Goal: Find specific page/section: Find specific page/section

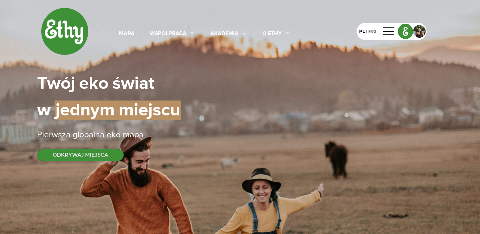
select select
click at [122, 34] on div "mapa" at bounding box center [127, 34] width 16 height 8
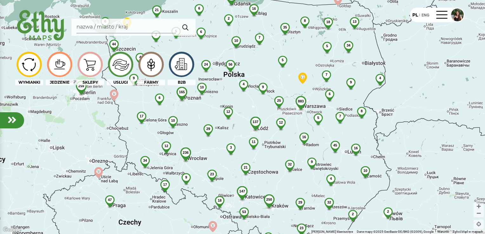
click at [13, 119] on em at bounding box center [12, 120] width 9 height 10
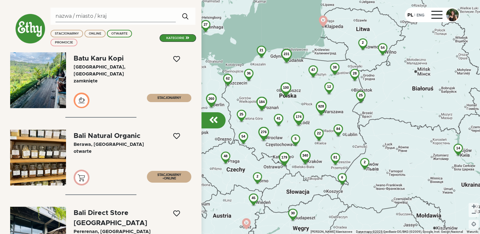
click at [176, 34] on div "kategorie" at bounding box center [178, 38] width 37 height 8
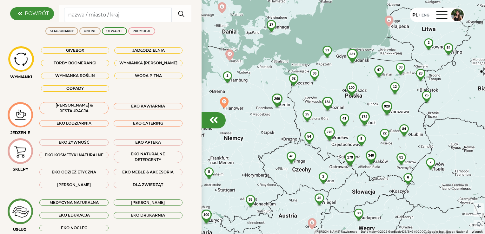
scroll to position [95, 0]
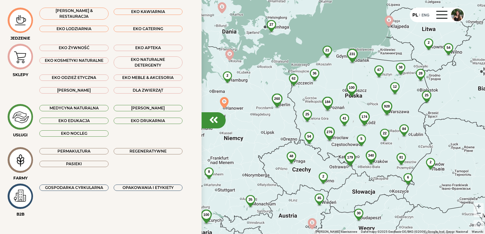
click at [21, 184] on div at bounding box center [20, 196] width 25 height 25
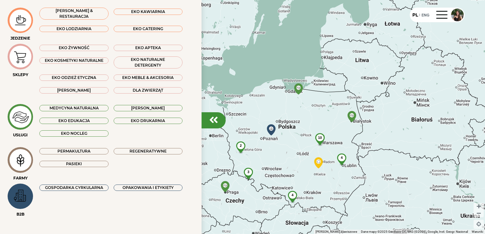
drag, startPoint x: 456, startPoint y: 171, endPoint x: 388, endPoint y: 203, distance: 75.3
click at [388, 203] on div "2 4 10 3 4" at bounding box center [242, 117] width 485 height 234
click at [24, 196] on img at bounding box center [20, 196] width 21 height 19
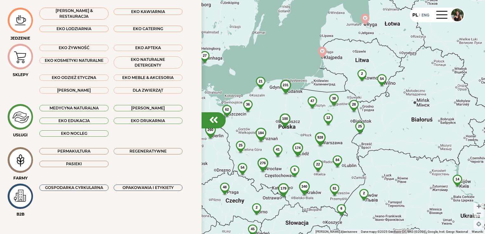
click at [23, 161] on img at bounding box center [20, 160] width 21 height 20
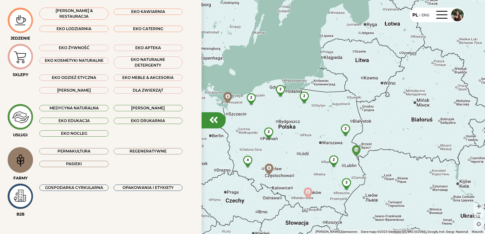
click at [77, 151] on div "Permakultura" at bounding box center [73, 151] width 69 height 6
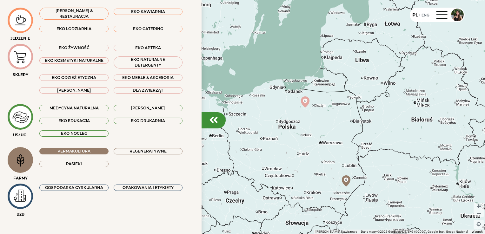
click at [128, 151] on div "Regeneratywne" at bounding box center [148, 151] width 69 height 6
click at [94, 164] on div "Pasieki" at bounding box center [73, 164] width 69 height 6
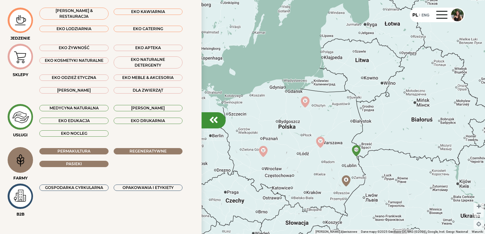
click at [97, 162] on div "Pasieki" at bounding box center [73, 164] width 69 height 6
click at [141, 153] on div "Regeneratywne" at bounding box center [148, 151] width 69 height 6
click at [88, 151] on div "Permakultura" at bounding box center [73, 151] width 69 height 6
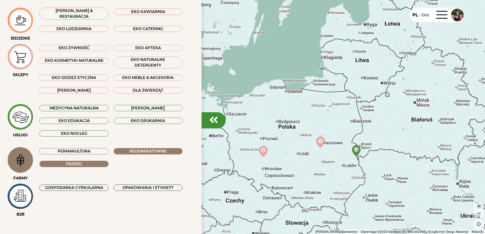
click at [87, 162] on div "Pasieki" at bounding box center [73, 164] width 69 height 6
click at [94, 150] on div "Permakultura" at bounding box center [73, 151] width 69 height 6
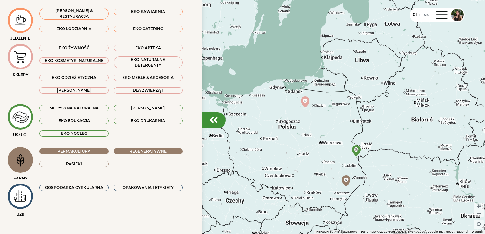
click at [88, 166] on div "Pasieki" at bounding box center [73, 164] width 69 height 6
click at [129, 152] on div "Regeneratywne" at bounding box center [148, 151] width 69 height 6
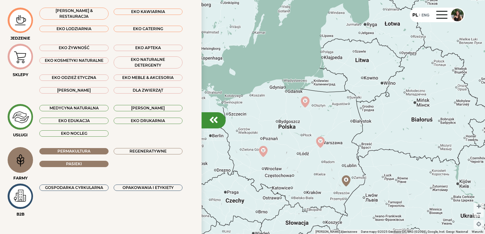
click at [93, 150] on div "Permakultura" at bounding box center [73, 151] width 69 height 6
click at [90, 161] on div "Pasieki" at bounding box center [73, 164] width 69 height 6
